Goal: Task Accomplishment & Management: Manage account settings

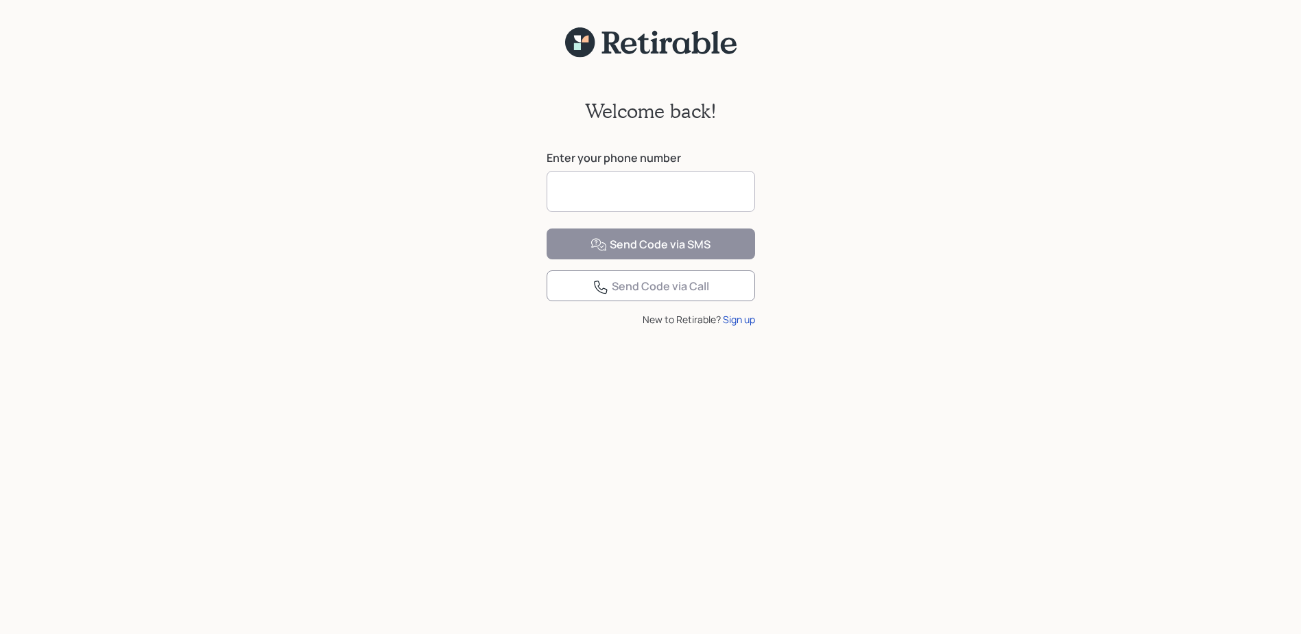
click at [571, 198] on input at bounding box center [651, 191] width 208 height 41
type input "**********"
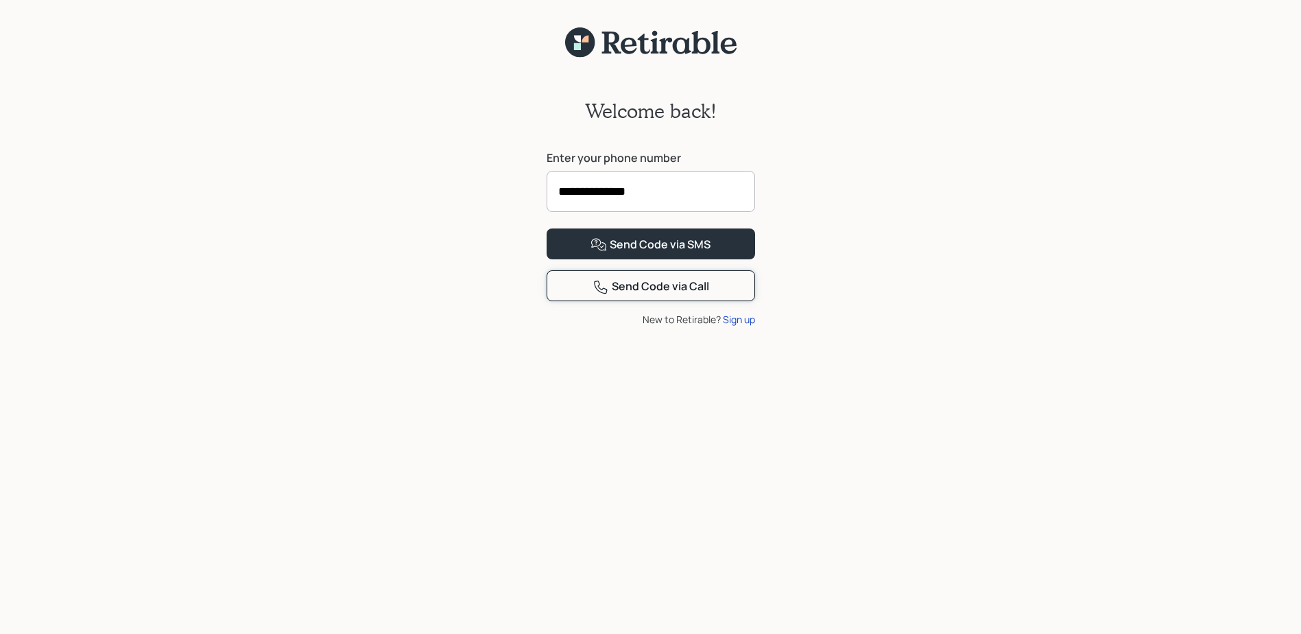
drag, startPoint x: 632, startPoint y: 346, endPoint x: 573, endPoint y: 435, distance: 107.3
click at [573, 379] on div "**********" at bounding box center [651, 218] width 236 height 320
click at [656, 253] on div "Send Code via SMS" at bounding box center [650, 245] width 120 height 16
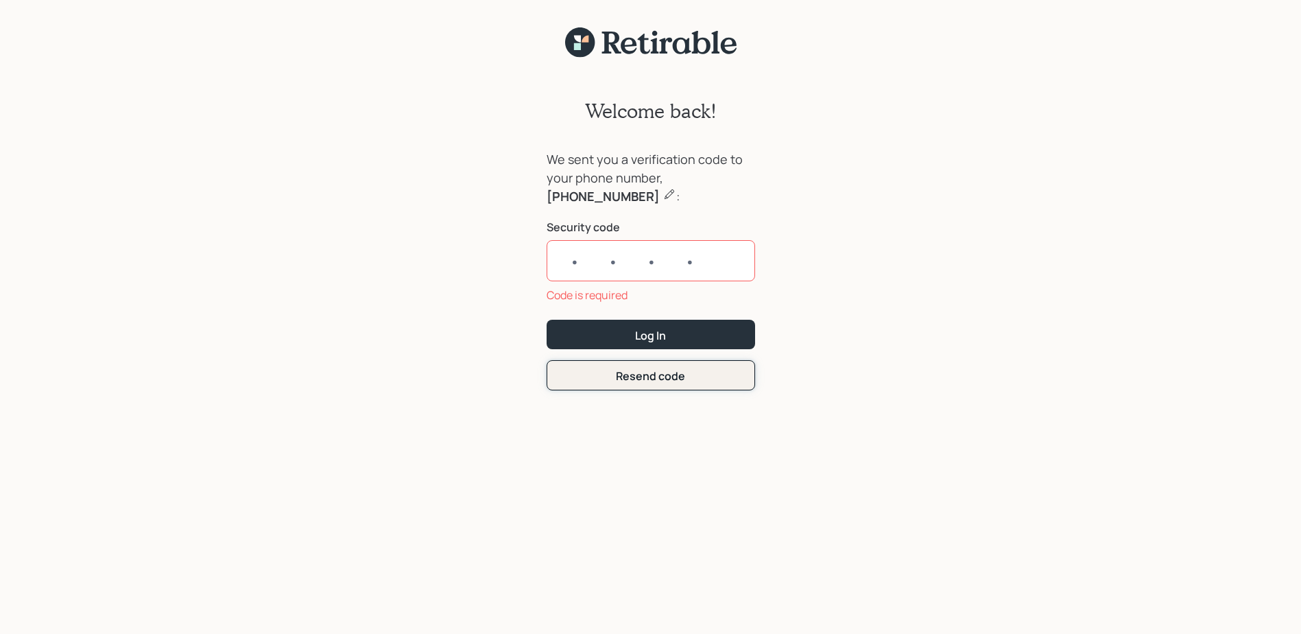
click at [649, 350] on form "We sent you a verification code to your phone number, [PHONE_NUMBER] : Security…" at bounding box center [651, 270] width 208 height 240
click at [610, 291] on div "Code is required" at bounding box center [651, 295] width 208 height 16
click at [620, 252] on input "text" at bounding box center [651, 260] width 208 height 41
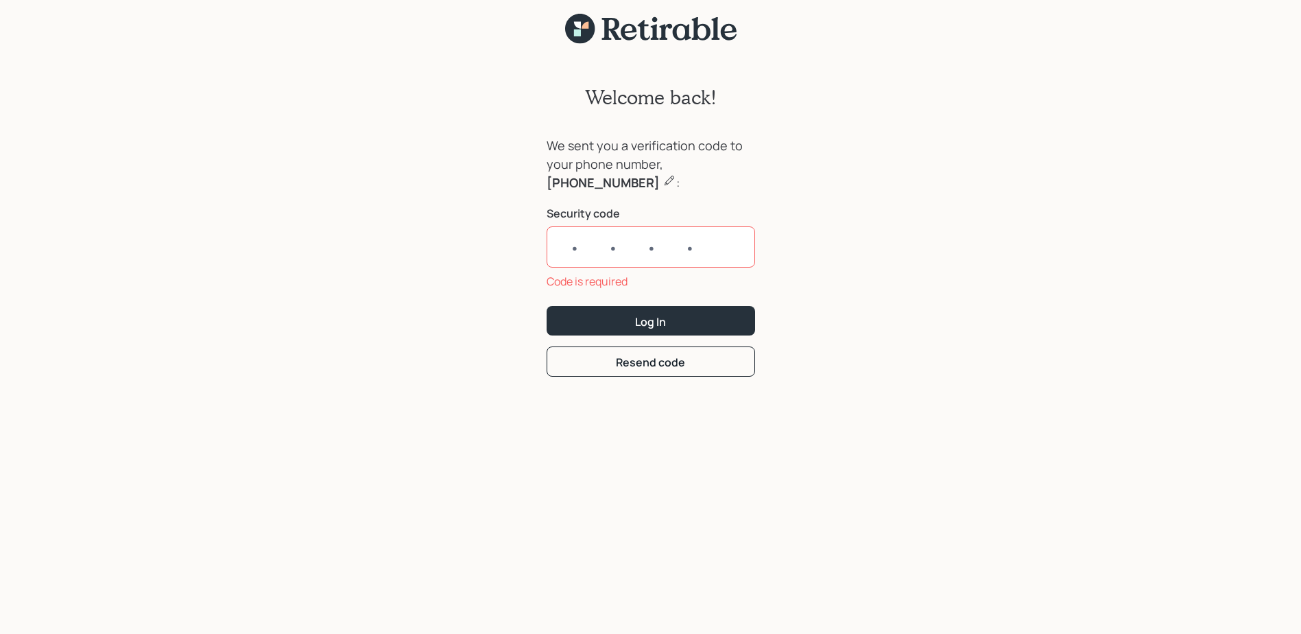
scroll to position [17, 0]
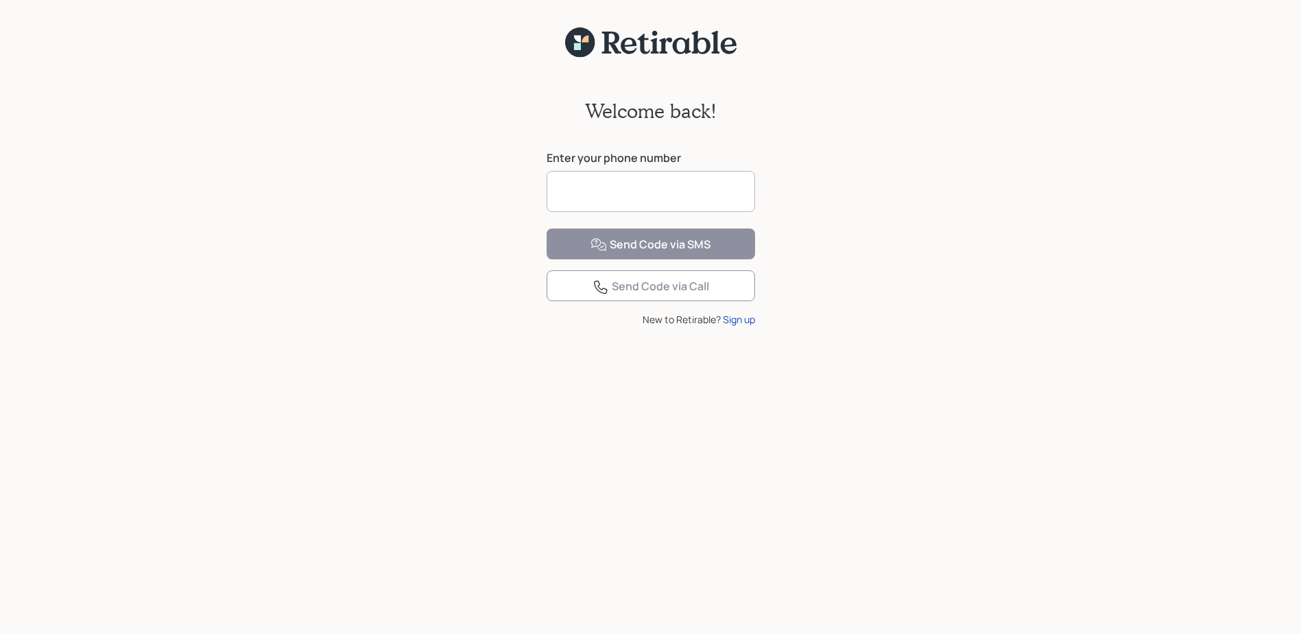
click at [566, 187] on input at bounding box center [651, 191] width 208 height 41
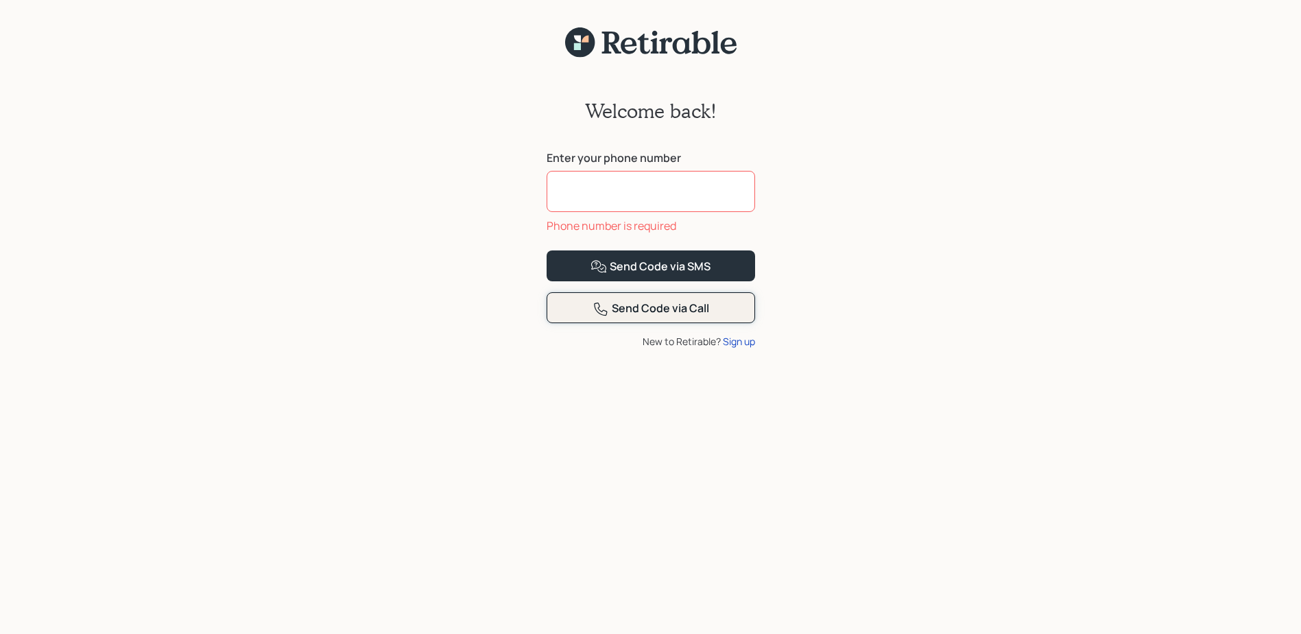
click at [625, 317] on div "Send Code via Call" at bounding box center [651, 308] width 117 height 16
click at [568, 191] on input at bounding box center [651, 191] width 208 height 41
type input "**********"
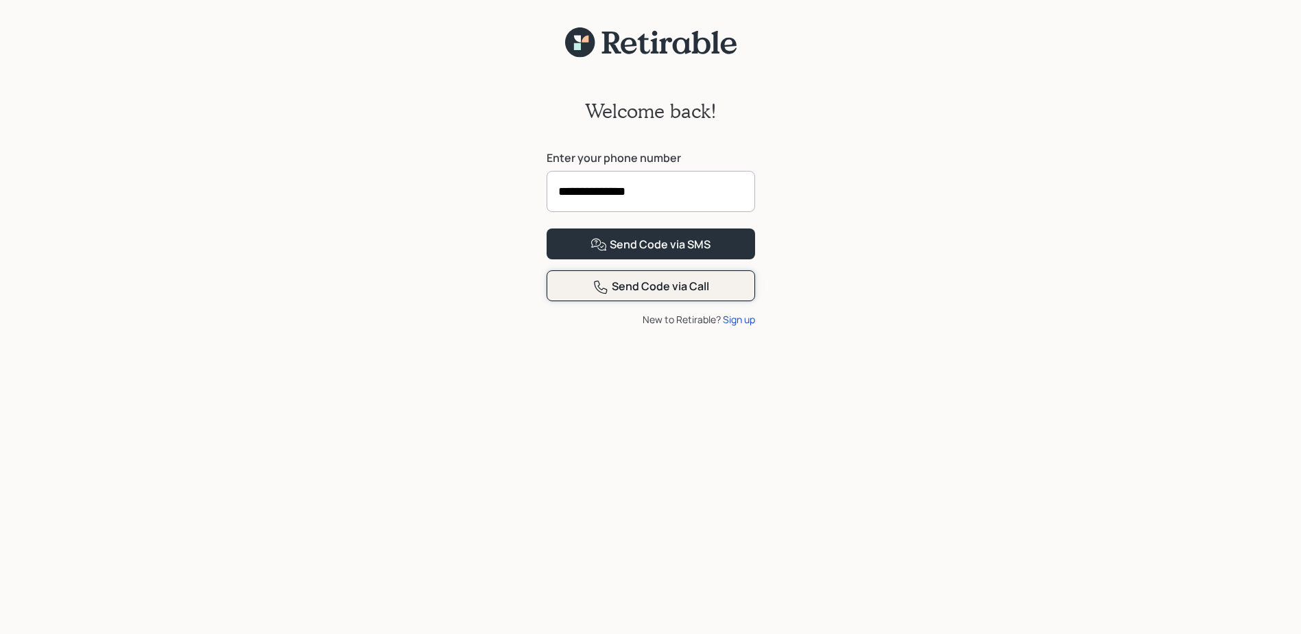
click at [652, 295] on div "Send Code via Call" at bounding box center [651, 286] width 117 height 16
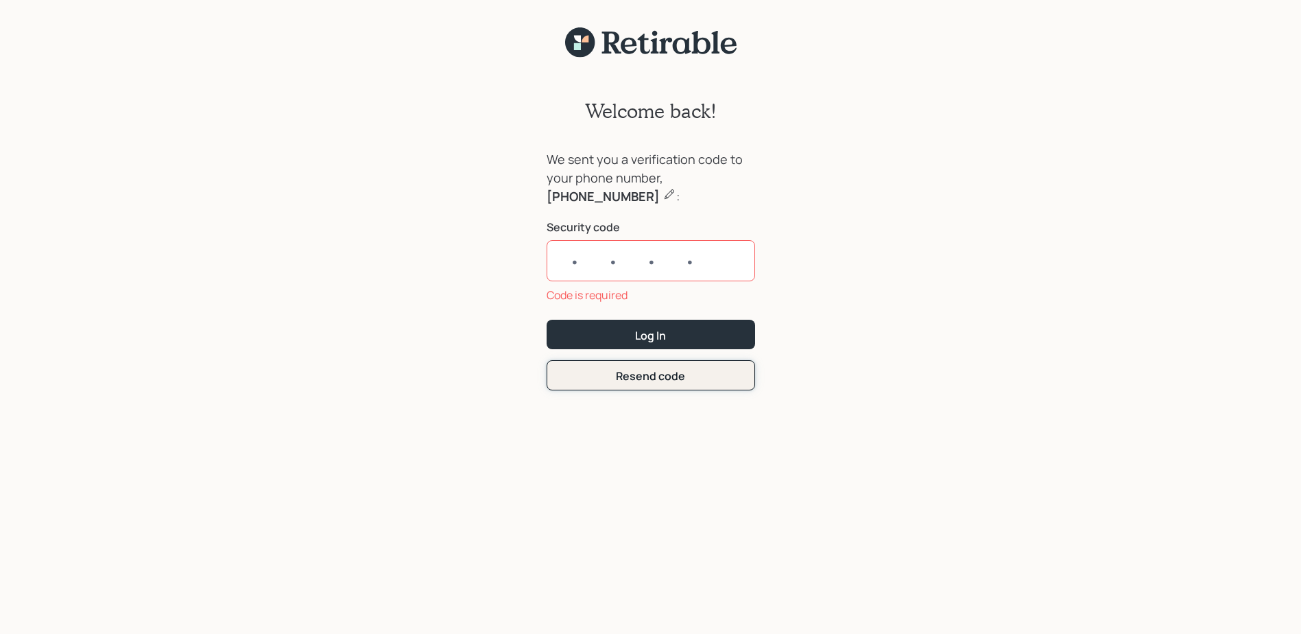
click at [634, 352] on form "We sent you a verification code to your phone number, [PHONE_NUMBER] : Security…" at bounding box center [651, 270] width 208 height 240
click at [667, 378] on div "Resend code" at bounding box center [650, 375] width 69 height 15
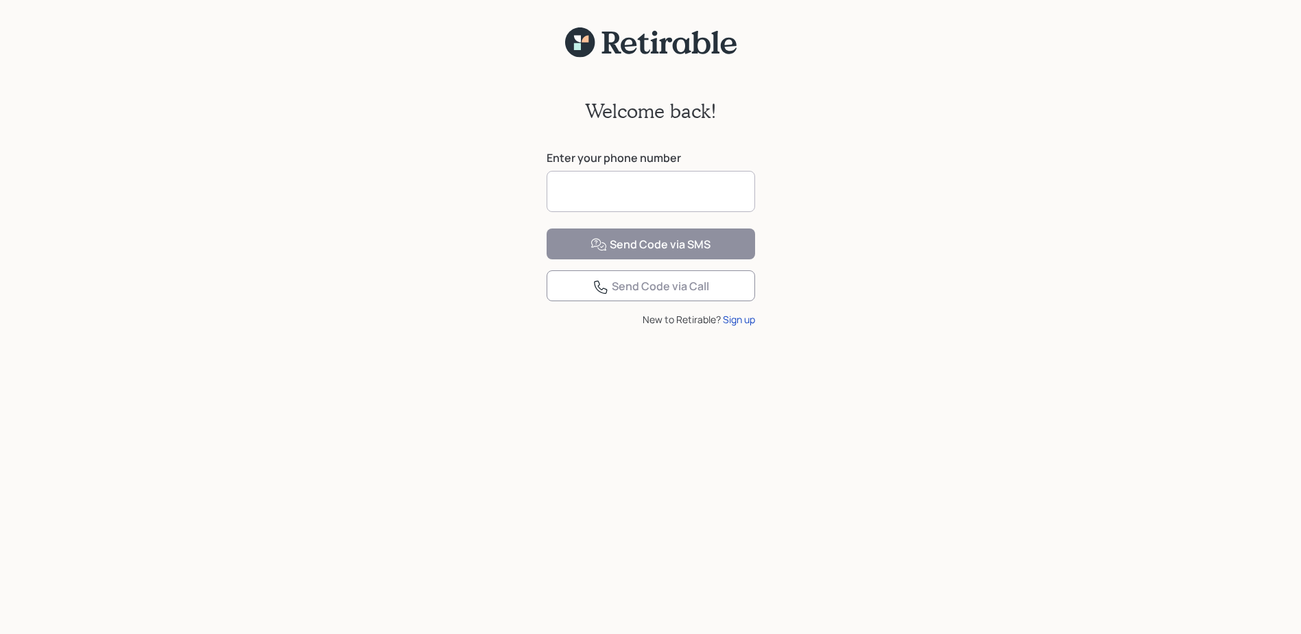
click at [563, 187] on input at bounding box center [651, 191] width 208 height 41
type input "**********"
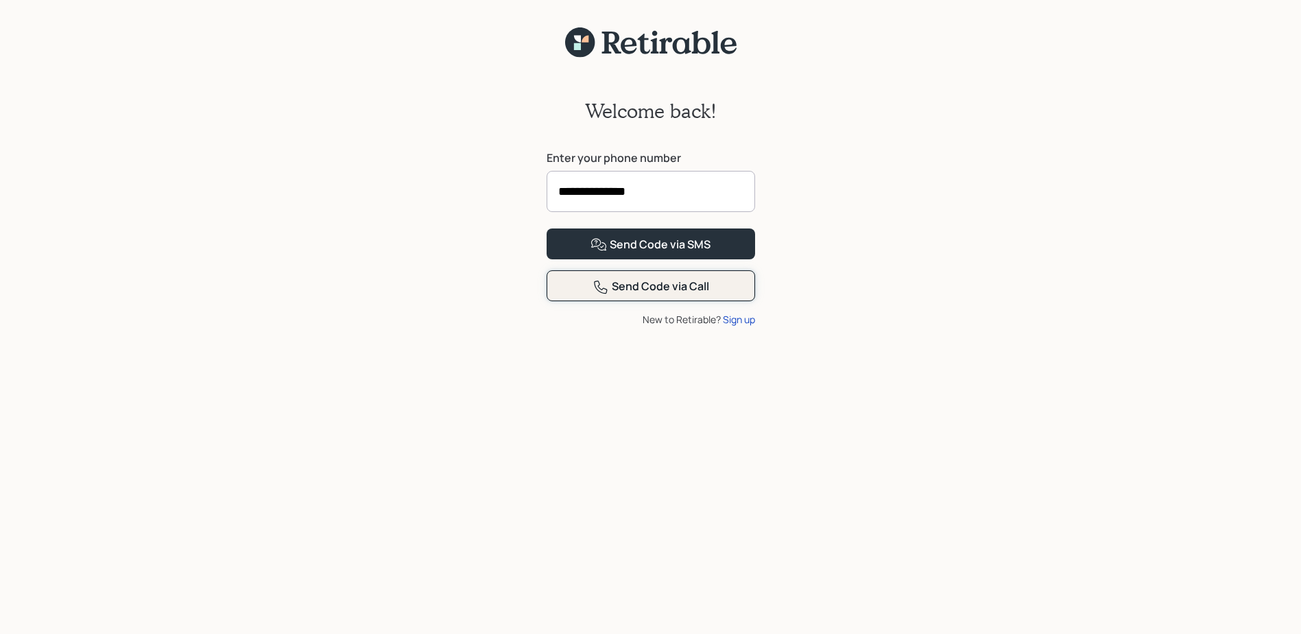
click at [660, 295] on div "Send Code via Call" at bounding box center [651, 286] width 117 height 16
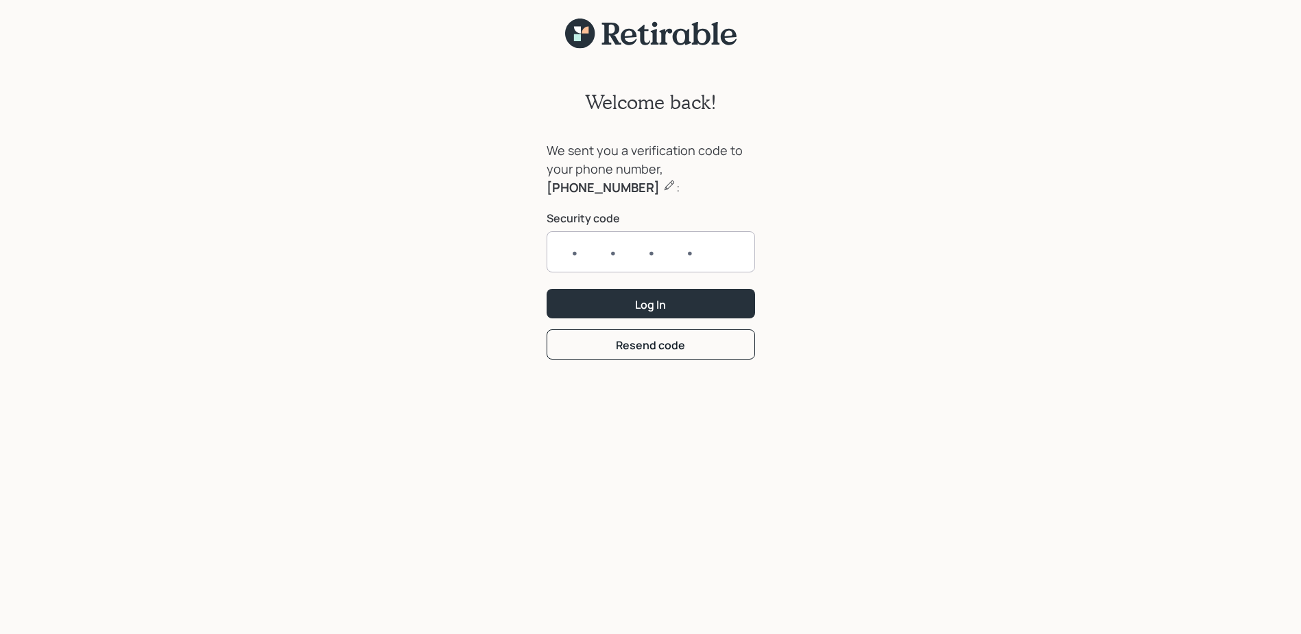
scroll to position [17, 0]
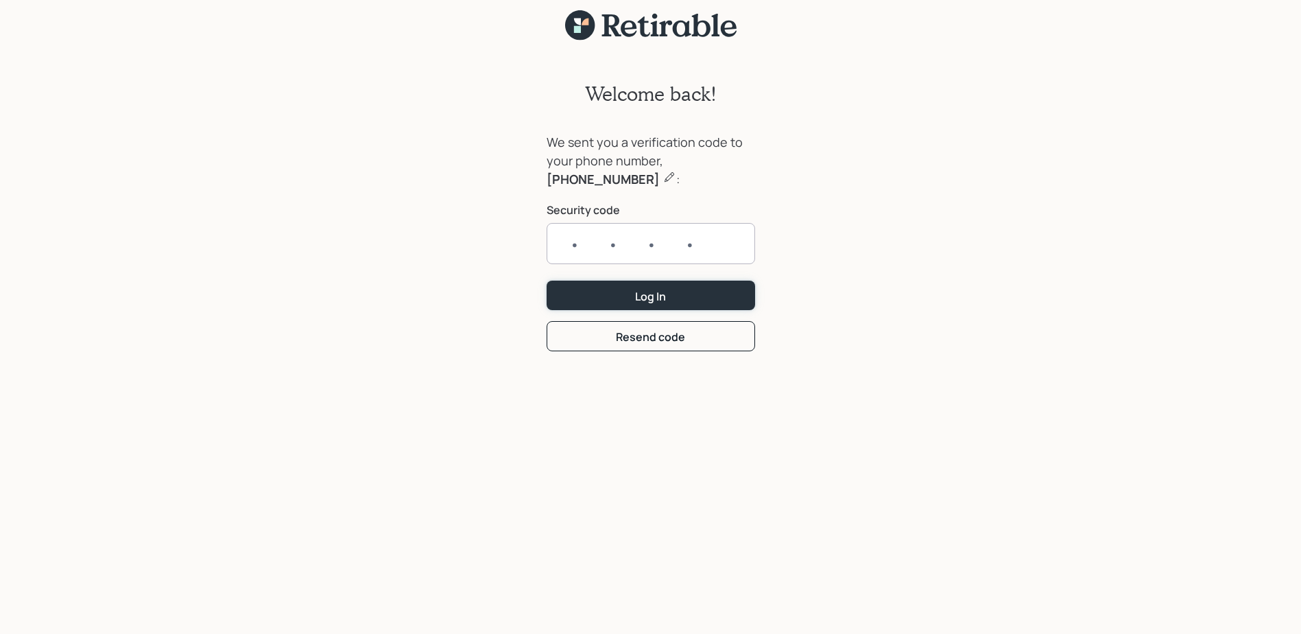
click at [664, 300] on form "We sent you a verification code to your phone number, [PHONE_NUMBER] : Security…" at bounding box center [651, 242] width 208 height 218
